Goal: Information Seeking & Learning: Learn about a topic

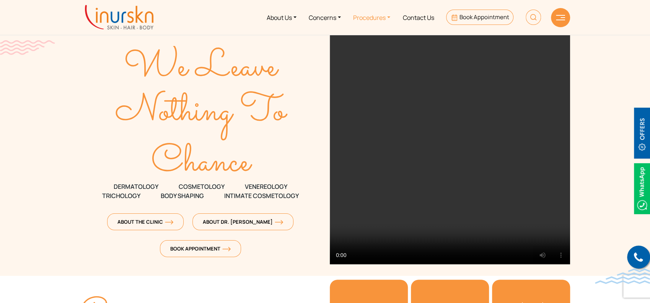
click at [378, 15] on link "Procedures" at bounding box center [371, 17] width 49 height 29
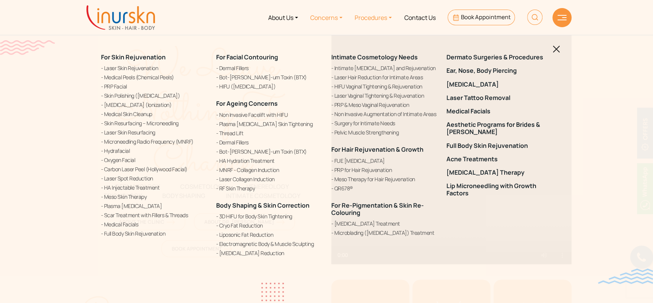
click at [336, 21] on link "Concerns" at bounding box center [326, 17] width 44 height 29
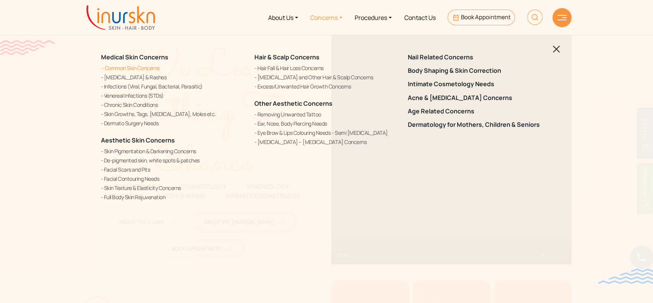
click at [118, 66] on link "Common Skin Concerns" at bounding box center [173, 68] width 144 height 8
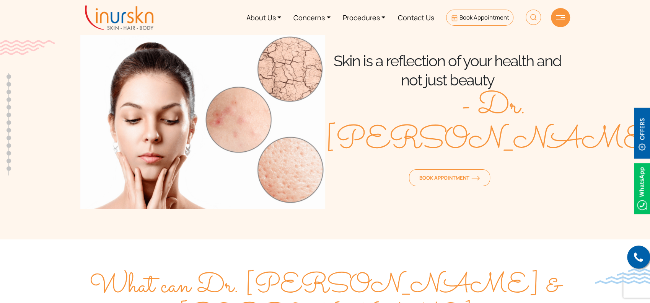
click at [562, 217] on section "Skin is a reflection of your health and not just beauty - Dr. [PERSON_NAME] Boo…" at bounding box center [325, 112] width 650 height 254
click at [319, 18] on link "Concerns" at bounding box center [311, 17] width 49 height 29
